Goal: Book appointment/travel/reservation

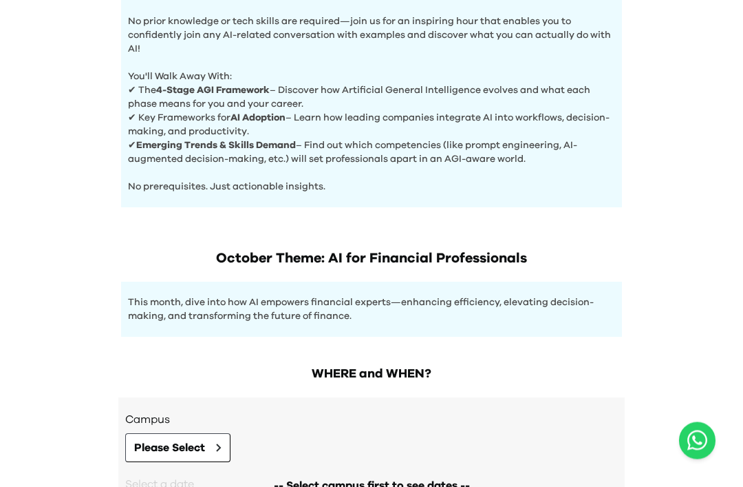
scroll to position [615, 0]
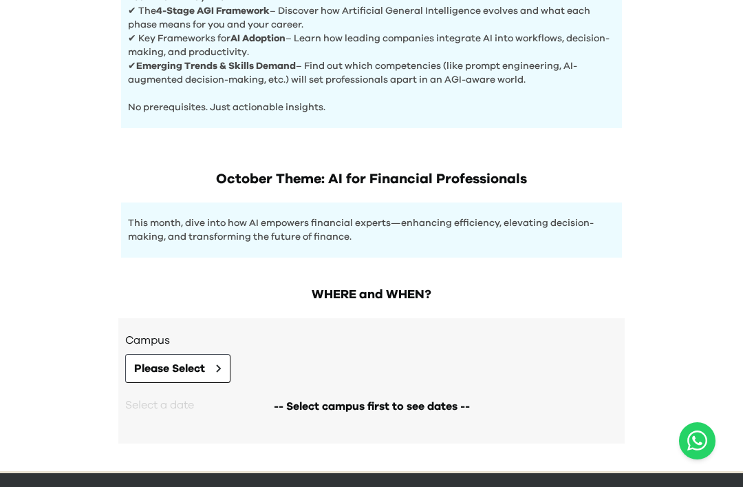
click at [212, 361] on button "Please Select" at bounding box center [177, 368] width 105 height 29
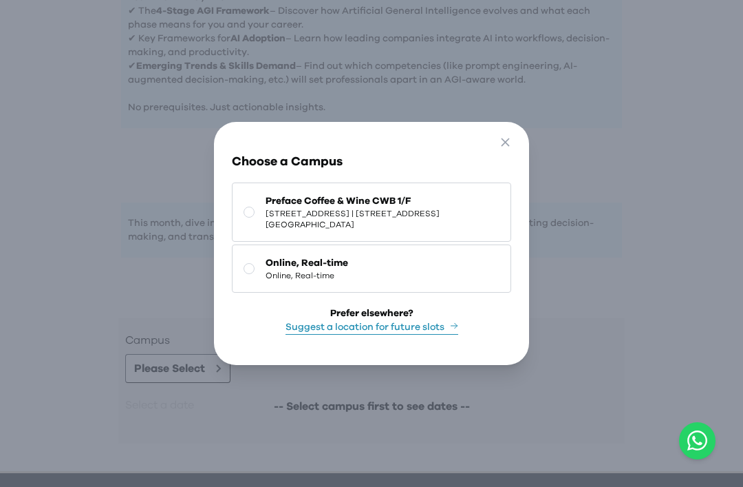
click at [257, 242] on button "Preface Coffee & Wine CWB 1/F 1/F, [STREET_ADDRESS] | [STREET_ADDRESS][GEOGRAPH…" at bounding box center [371, 211] width 279 height 59
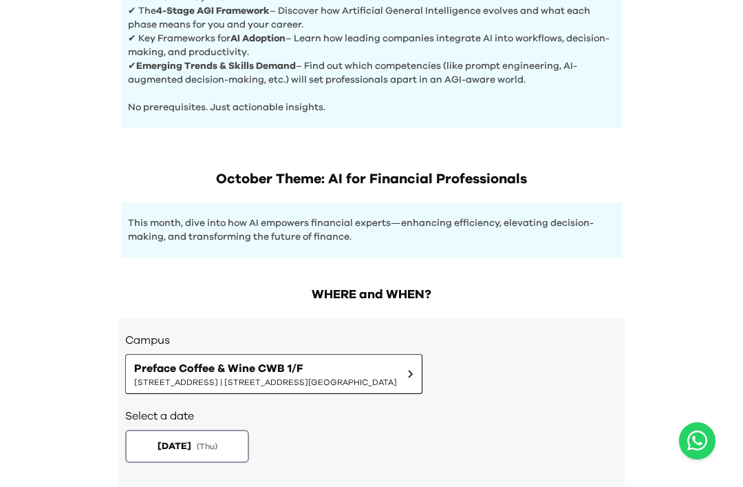
click at [240, 449] on button "[DATE] ( Thu )" at bounding box center [187, 445] width 124 height 33
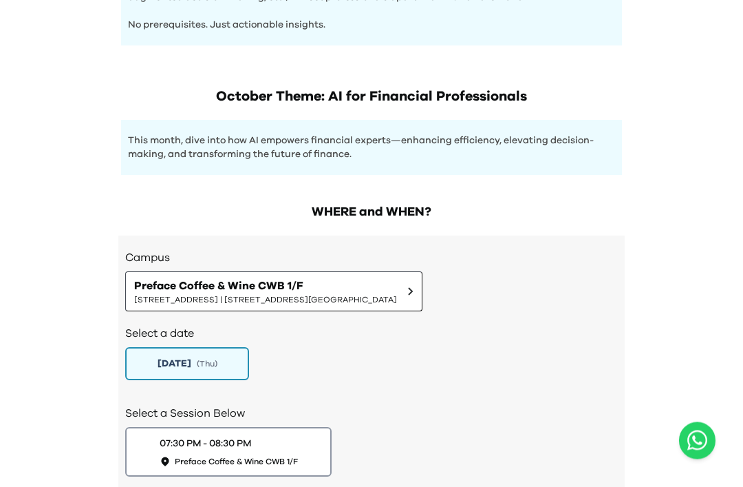
scroll to position [755, 0]
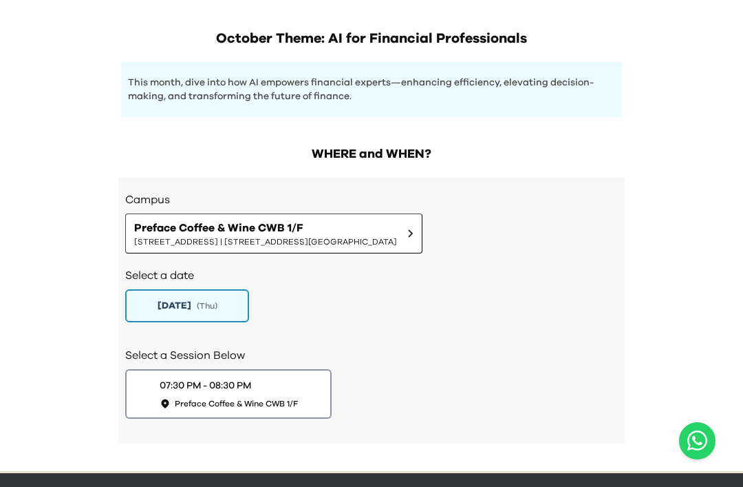
click at [298, 403] on span "Preface Coffee & Wine CWB 1/F" at bounding box center [236, 403] width 123 height 11
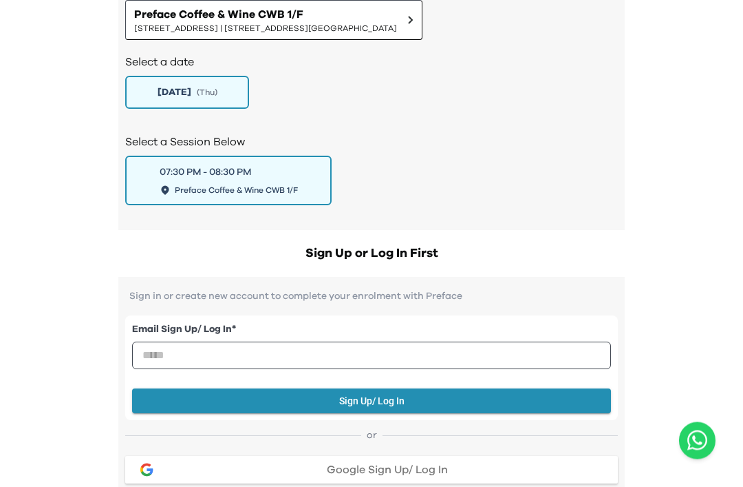
scroll to position [969, 0]
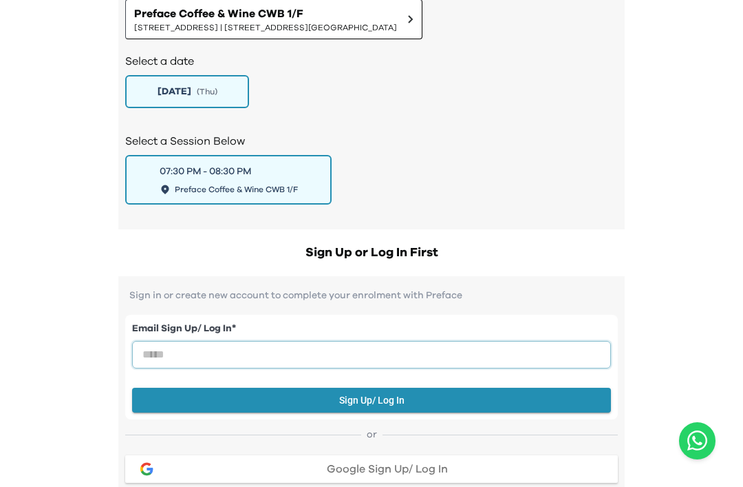
click at [403, 354] on input "email" at bounding box center [371, 355] width 479 height 28
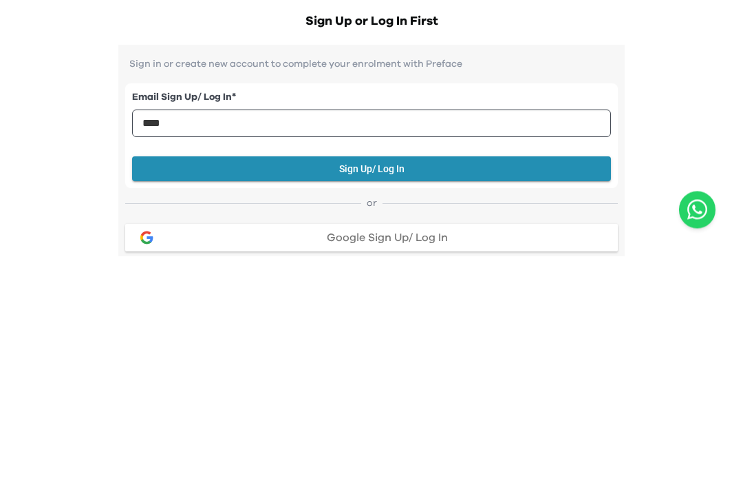
click at [505, 387] on button "Sign Up/ Log In" at bounding box center [371, 399] width 479 height 25
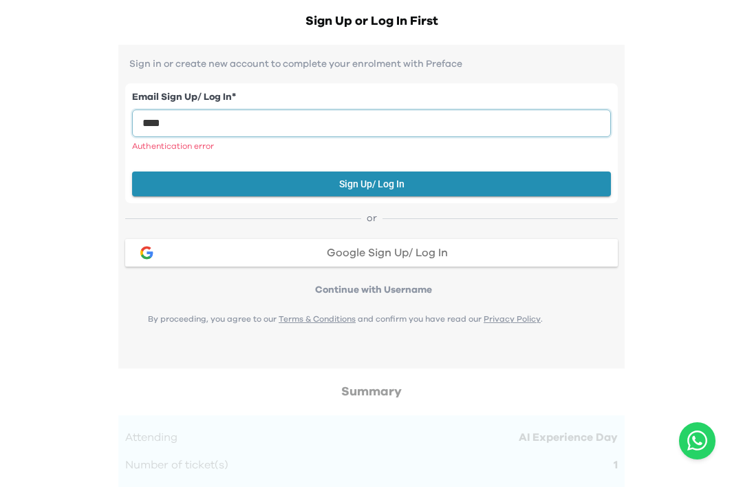
click at [431, 136] on input "****" at bounding box center [371, 123] width 479 height 28
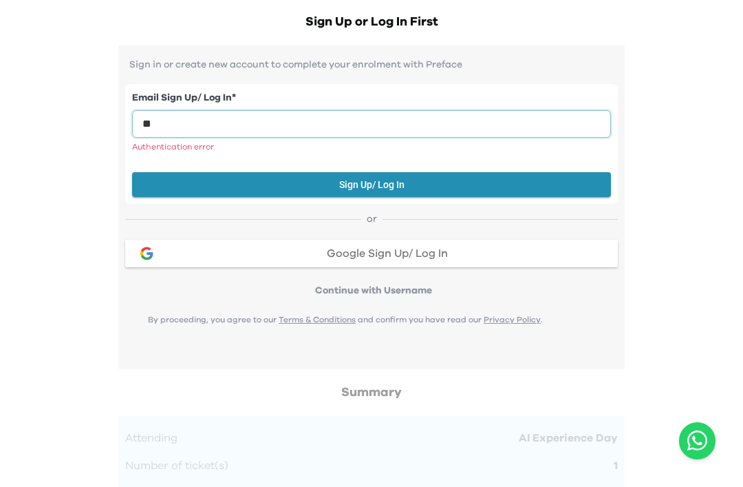
type input "*"
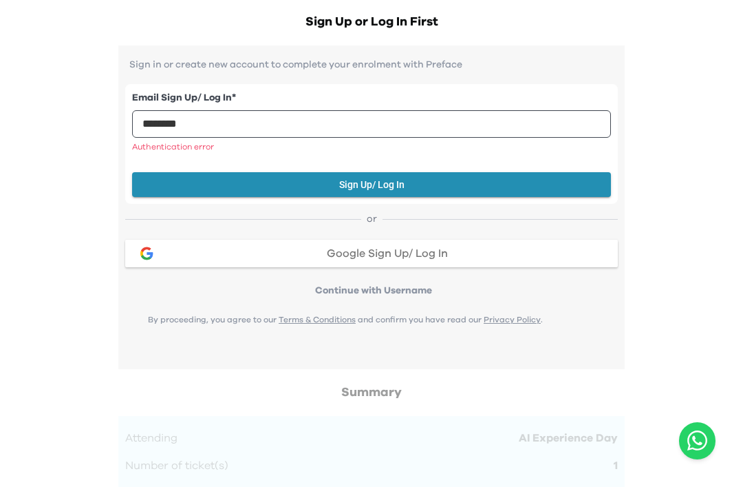
click at [487, 185] on button "Sign Up/ Log In" at bounding box center [371, 184] width 479 height 25
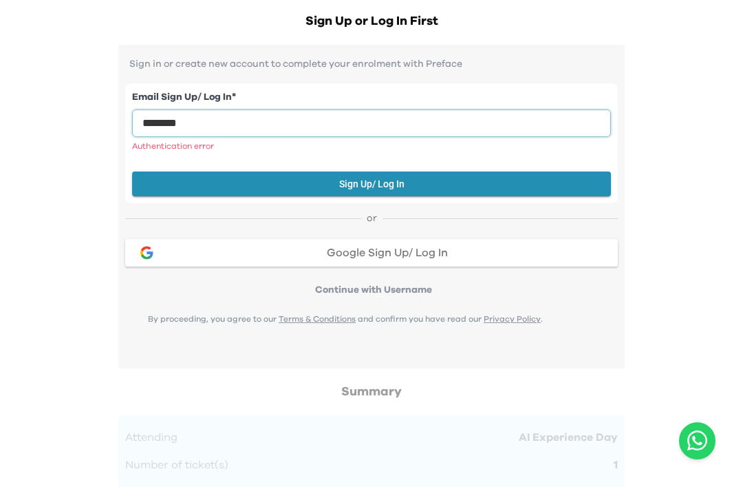
click at [407, 127] on input "********" at bounding box center [371, 123] width 479 height 28
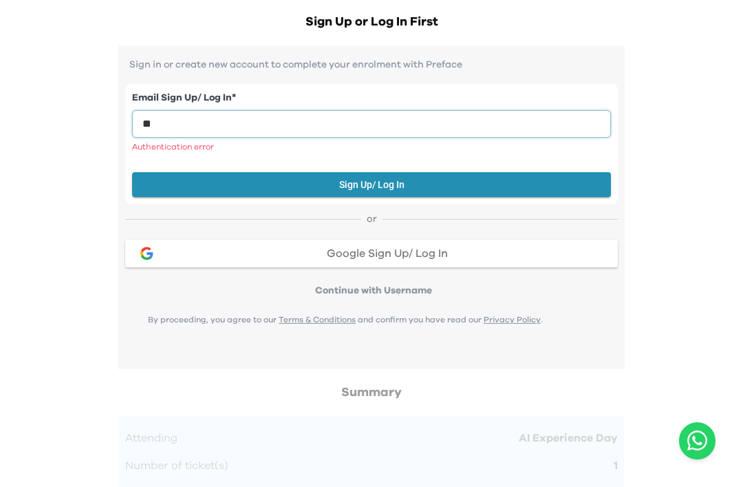
type input "*"
type input "**********"
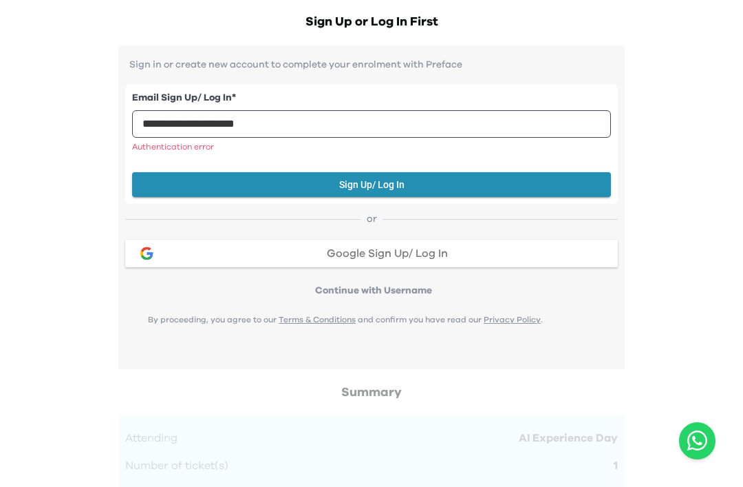
click at [522, 185] on button "Sign Up/ Log In" at bounding box center [371, 184] width 479 height 25
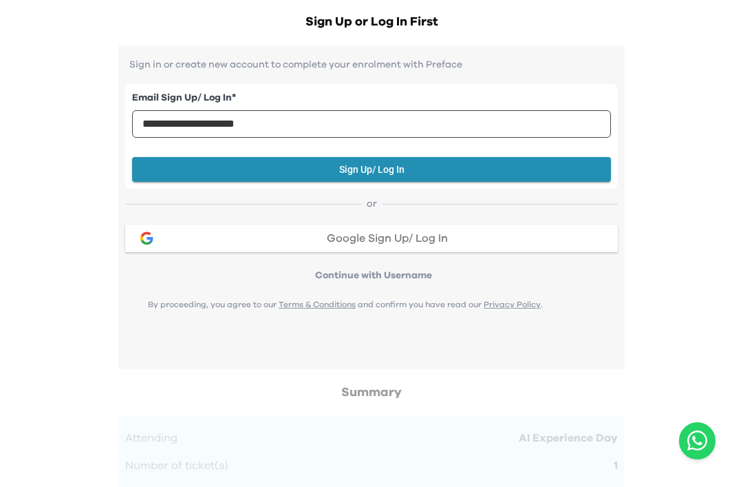
scroll to position [1200, 0]
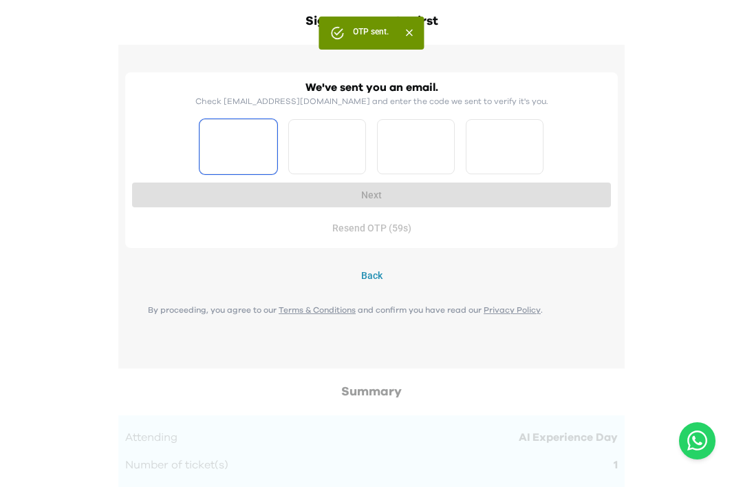
click at [250, 153] on input "Please enter OTP character 1" at bounding box center [239, 146] width 78 height 55
